Goal: Find specific page/section: Find specific page/section

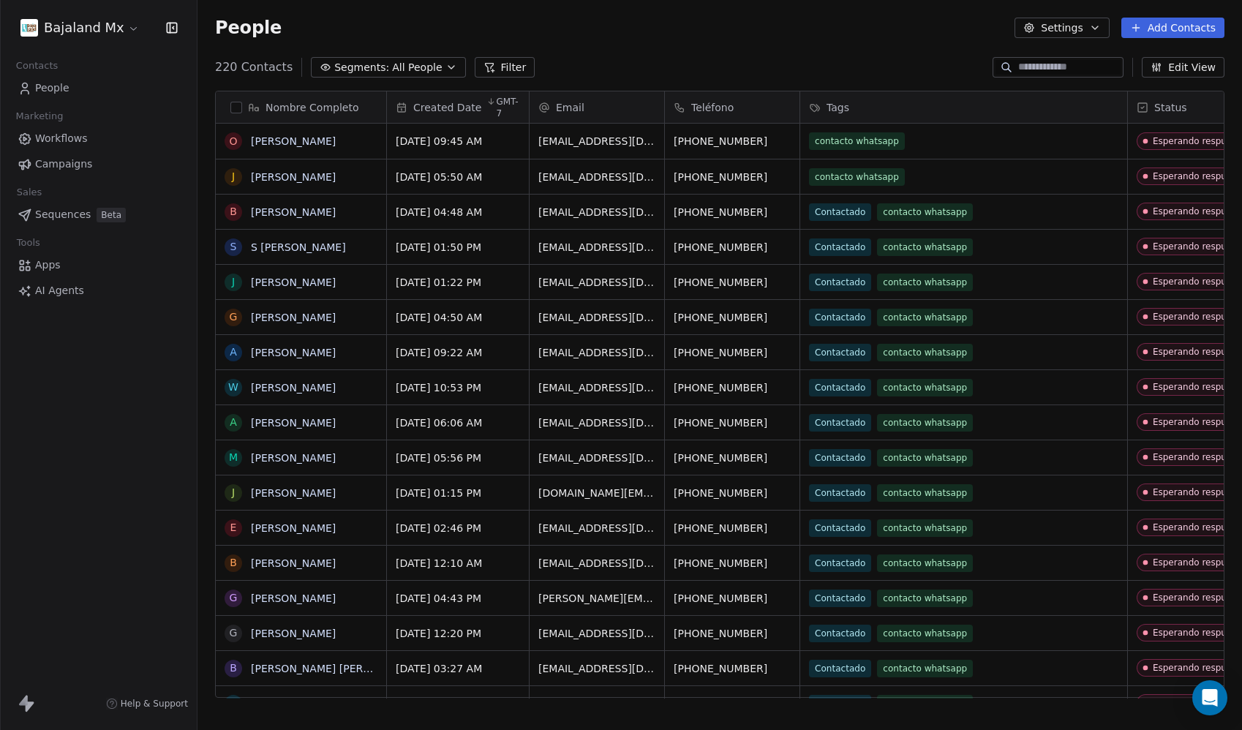
scroll to position [631, 1033]
click at [121, 28] on html "Bajaland Mx Contacts People Marketing Workflows Campaigns Sales Sequences Beta …" at bounding box center [621, 365] width 1242 height 730
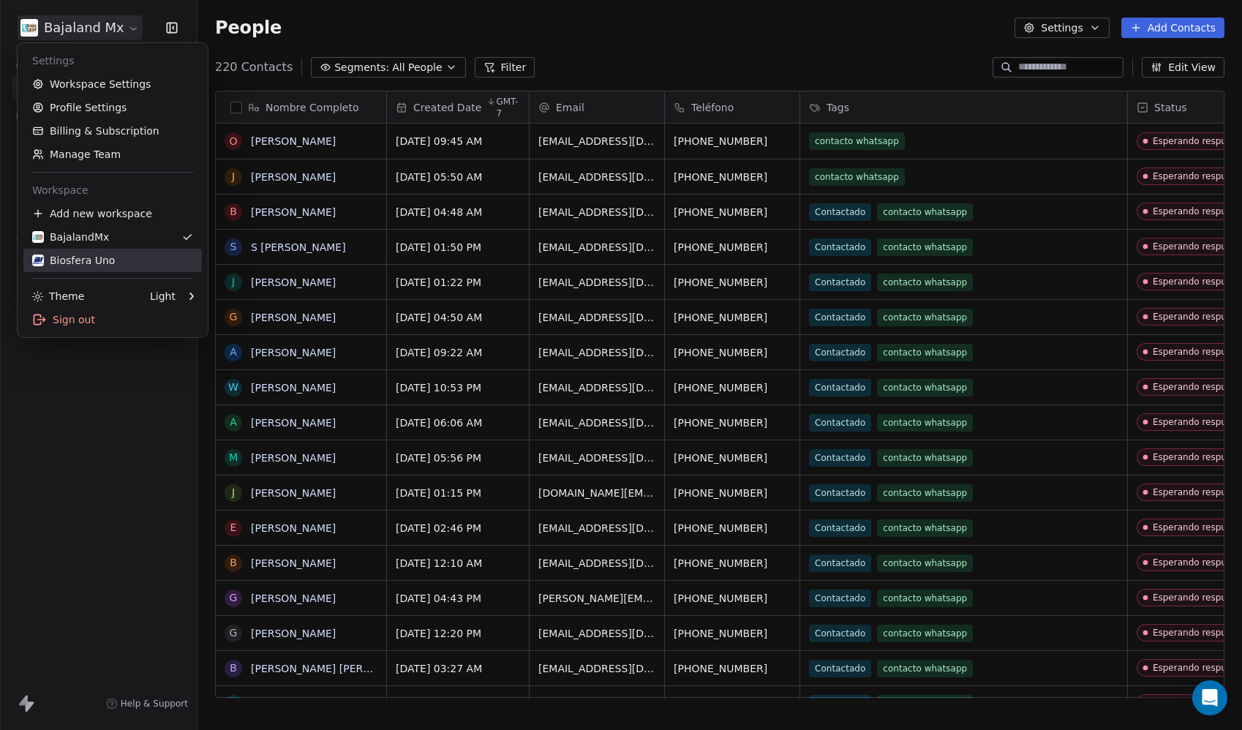
click at [110, 252] on link "Biosfera Uno" at bounding box center [112, 260] width 178 height 23
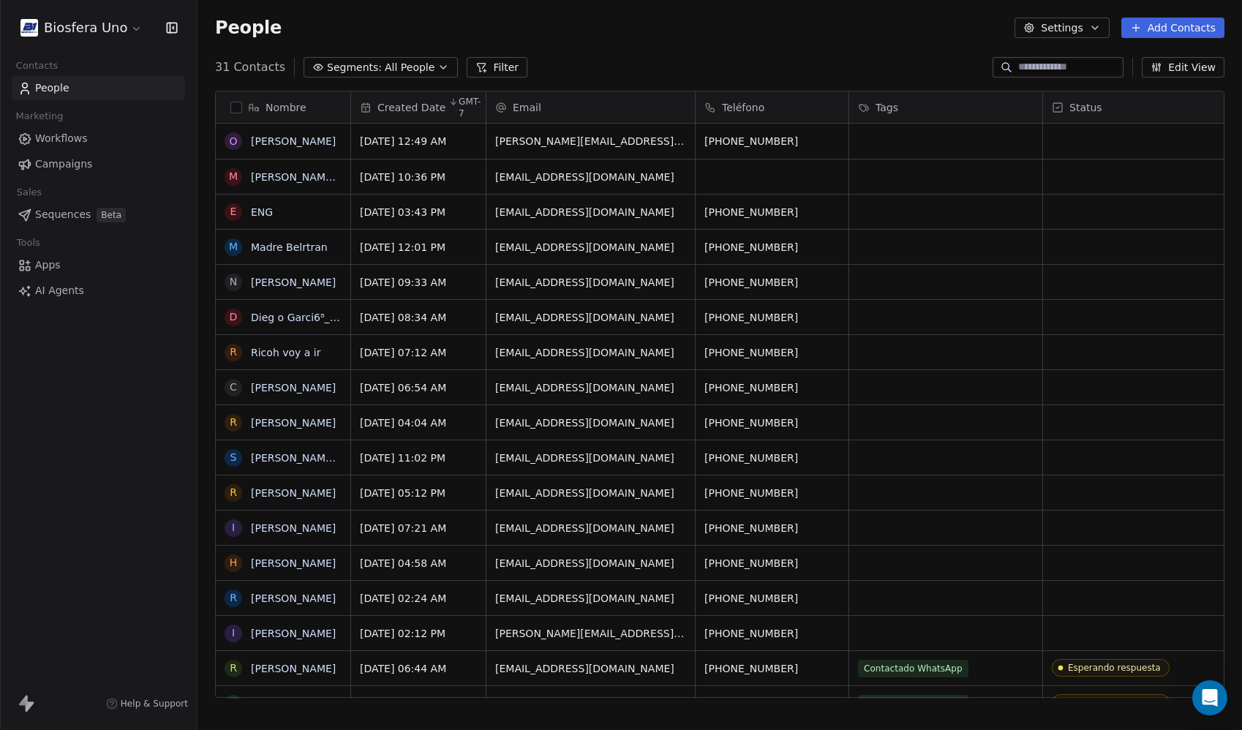
scroll to position [631, 1033]
